Goal: Find specific page/section: Find specific page/section

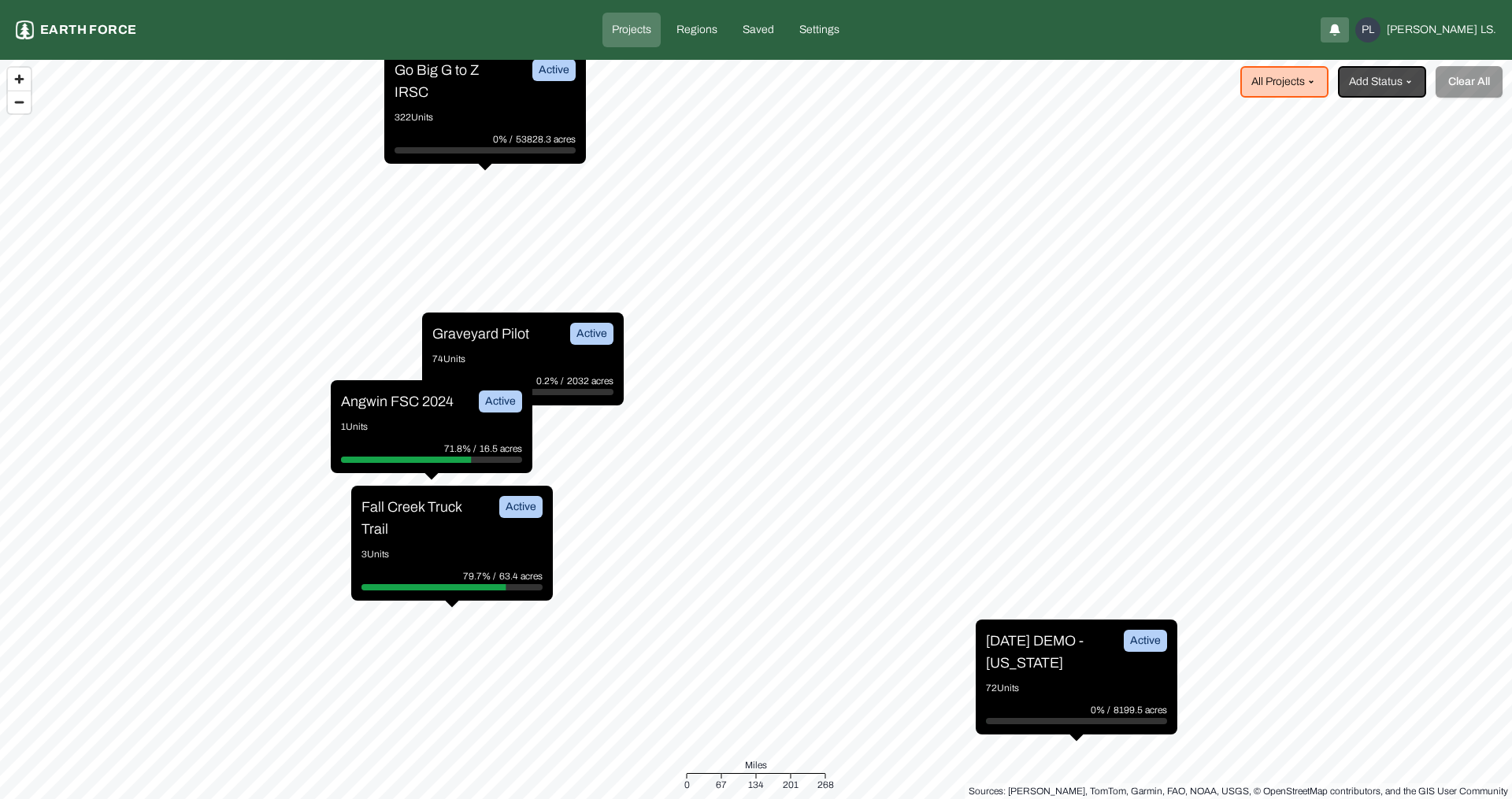
click at [483, 337] on p "Graveyard Pilot" at bounding box center [481, 334] width 97 height 22
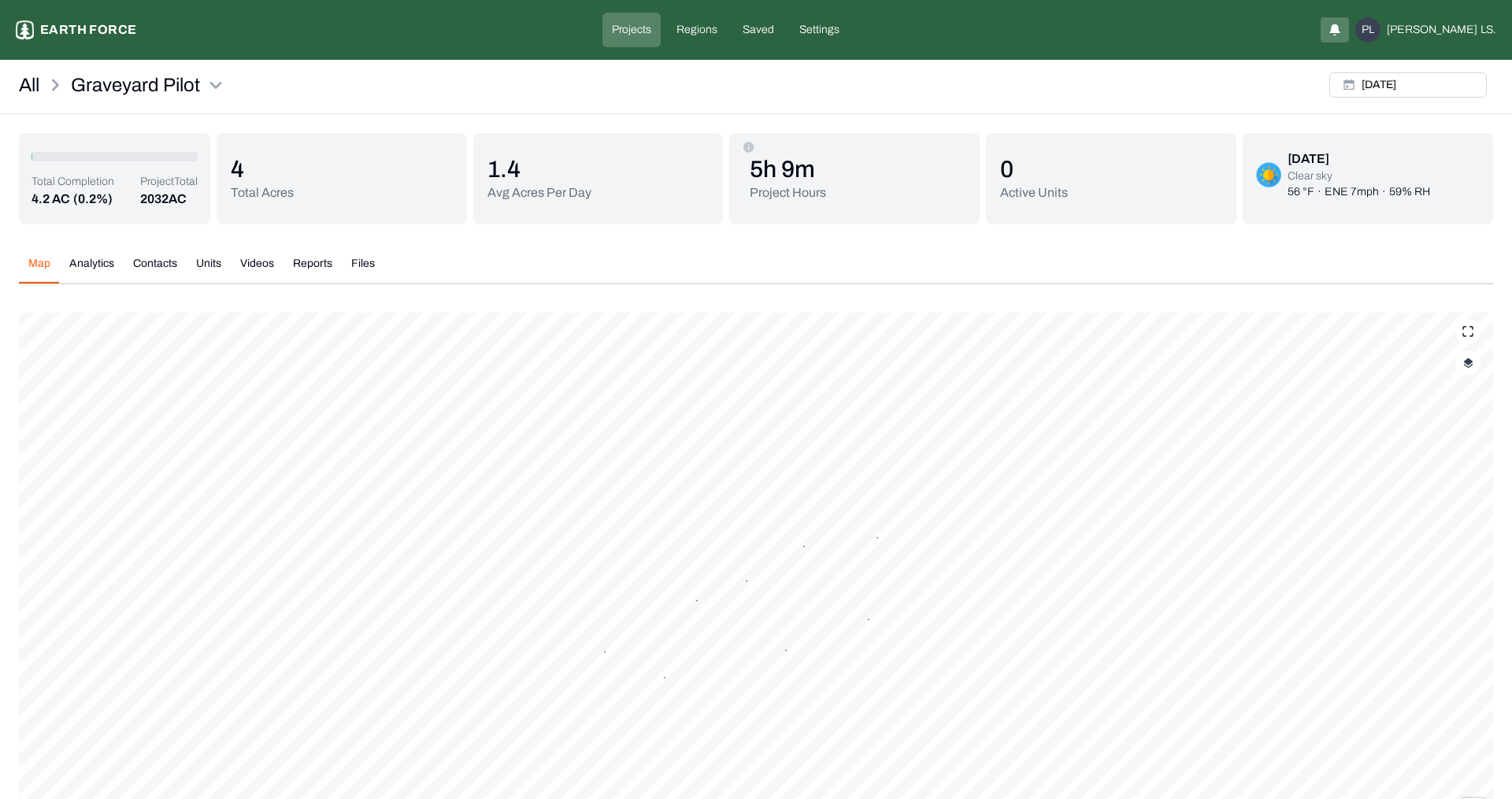
click at [211, 269] on button "Units" at bounding box center [209, 269] width 44 height 28
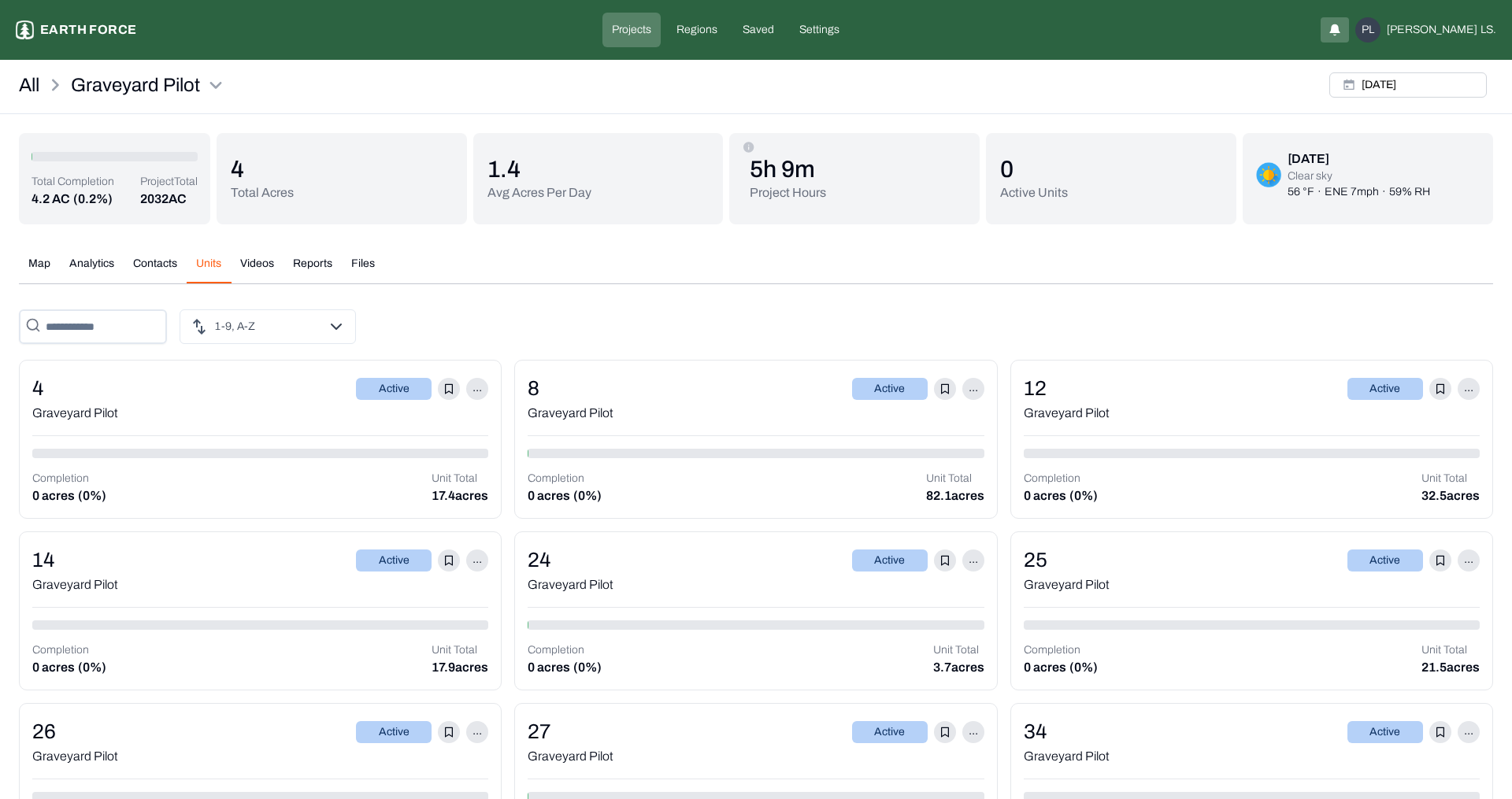
click at [241, 399] on div "4 Active ..." at bounding box center [261, 388] width 456 height 31
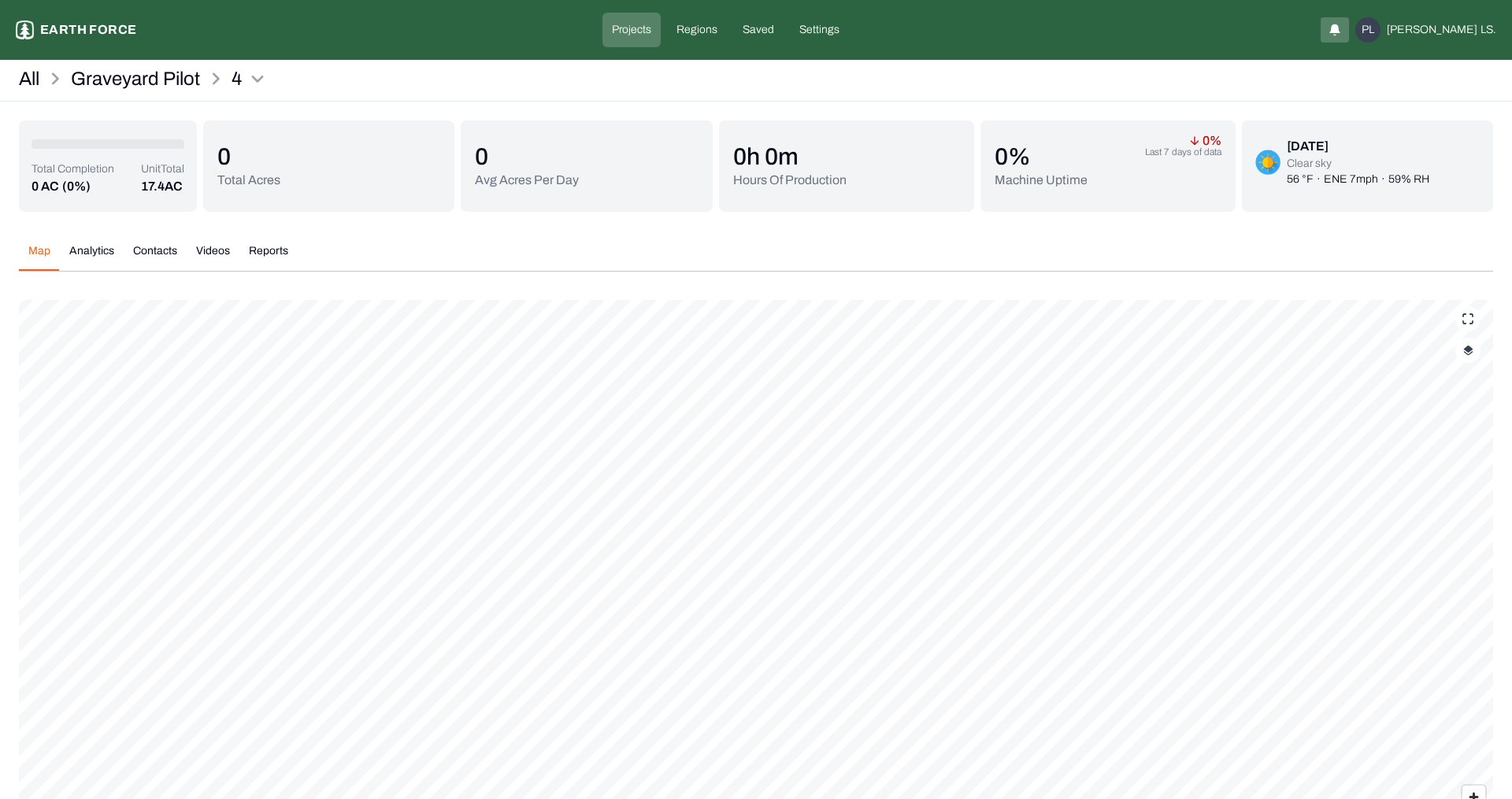
click at [593, 236] on div "Map Analytics Contacts Videos Reports Map Legends And Sources [PERSON_NAME], Ma…" at bounding box center [756, 574] width 1474 height 687
click at [368, 75] on div "All Graveyard Pilot 4" at bounding box center [756, 84] width 1512 height 36
click at [269, 182] on p "Total Acres" at bounding box center [249, 181] width 63 height 19
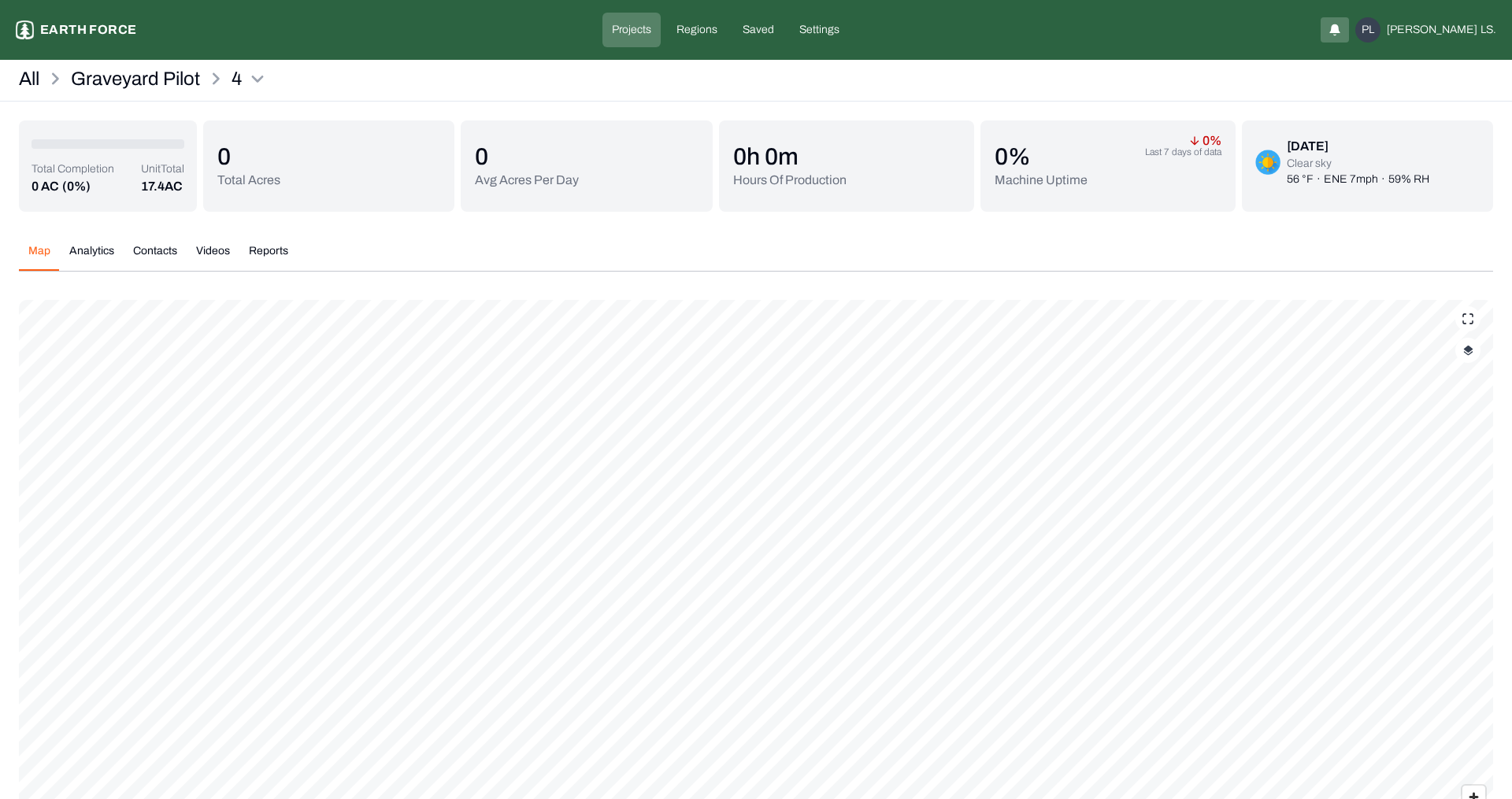
click at [290, 82] on div "All Graveyard Pilot 4" at bounding box center [756, 84] width 1512 height 36
click at [262, 78] on html "4 Earth force Projects Regions Saved Settings PL [PERSON_NAME] LS. All Graveyar…" at bounding box center [756, 468] width 1512 height 937
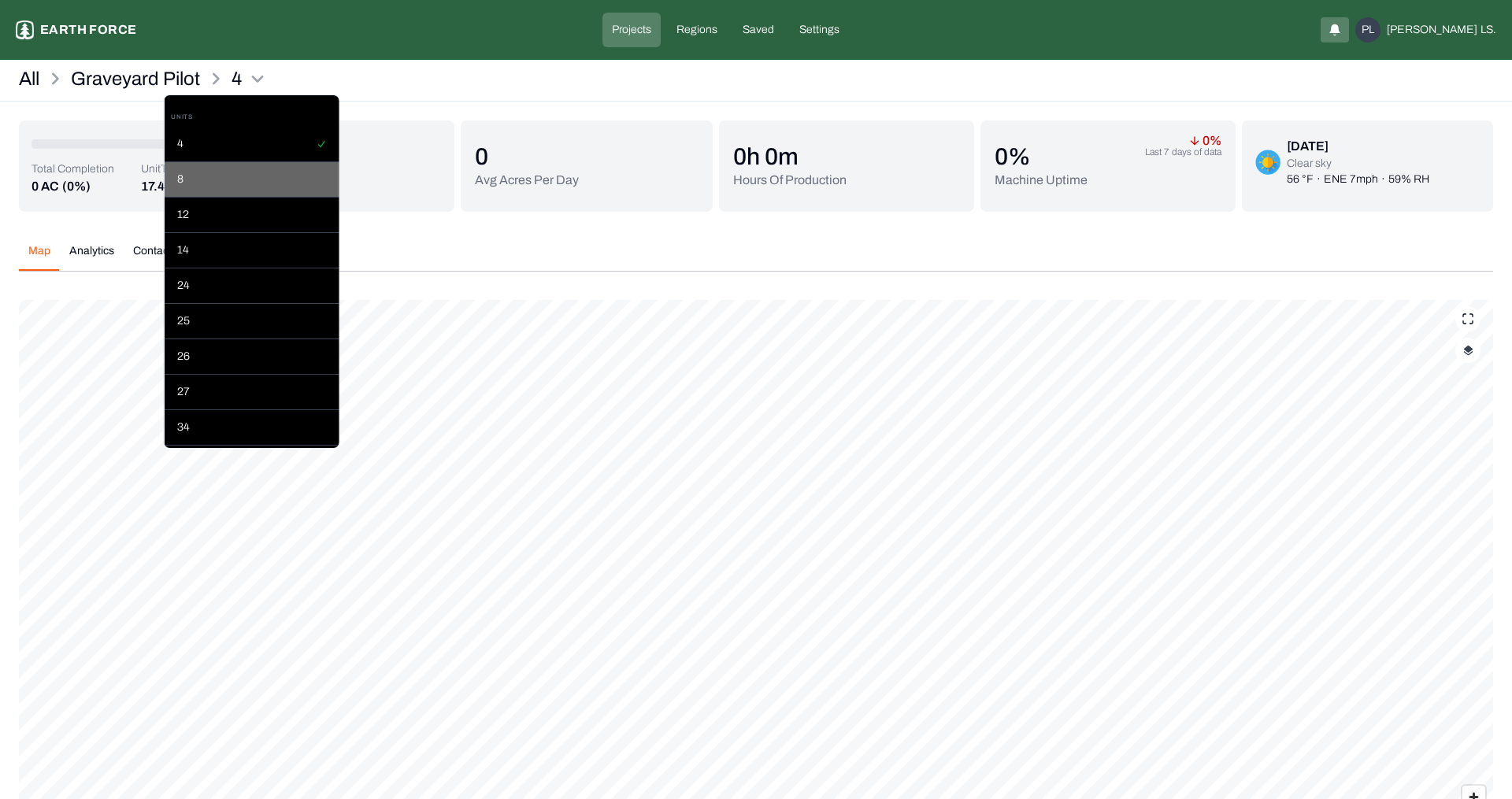
click at [280, 196] on div "8" at bounding box center [252, 180] width 175 height 36
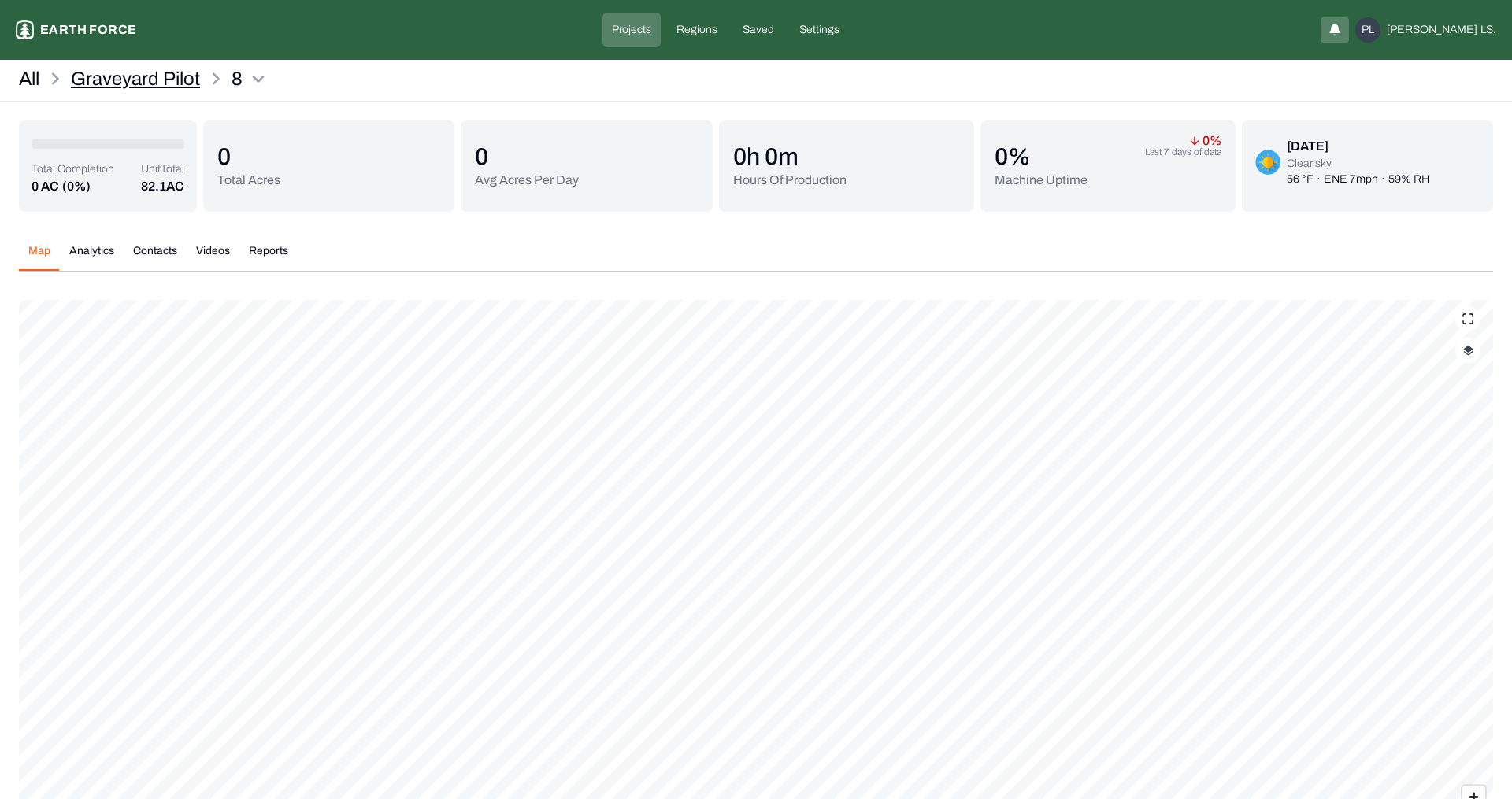
click at [172, 78] on p "Graveyard Pilot" at bounding box center [135, 79] width 129 height 25
